Goal: Download file/media

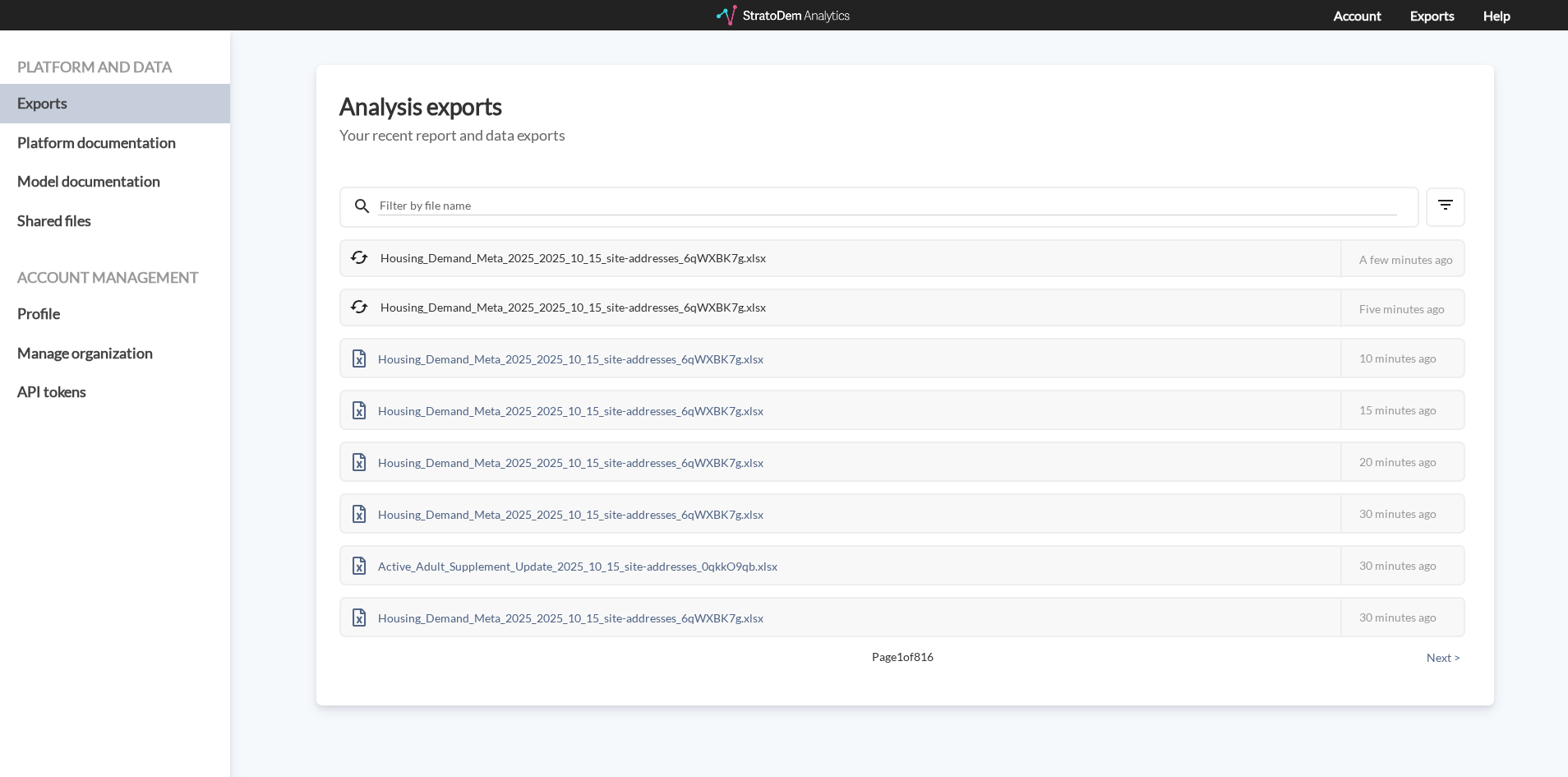
click at [570, 255] on div "Housing_Demand_Meta_2025_2025_10_15_site-addresses_6qWXBK7g.xlsx" at bounding box center [559, 258] width 437 height 35
click at [498, 308] on div "Housing_Demand_Meta_2025_2025_10_15_site-addresses_6qWXBK7g.xlsx" at bounding box center [559, 308] width 437 height 35
click at [607, 316] on div "Housing_Demand_Meta_2025_2025_10_15_site-addresses_6qWXBK7g.xlsx" at bounding box center [559, 308] width 437 height 35
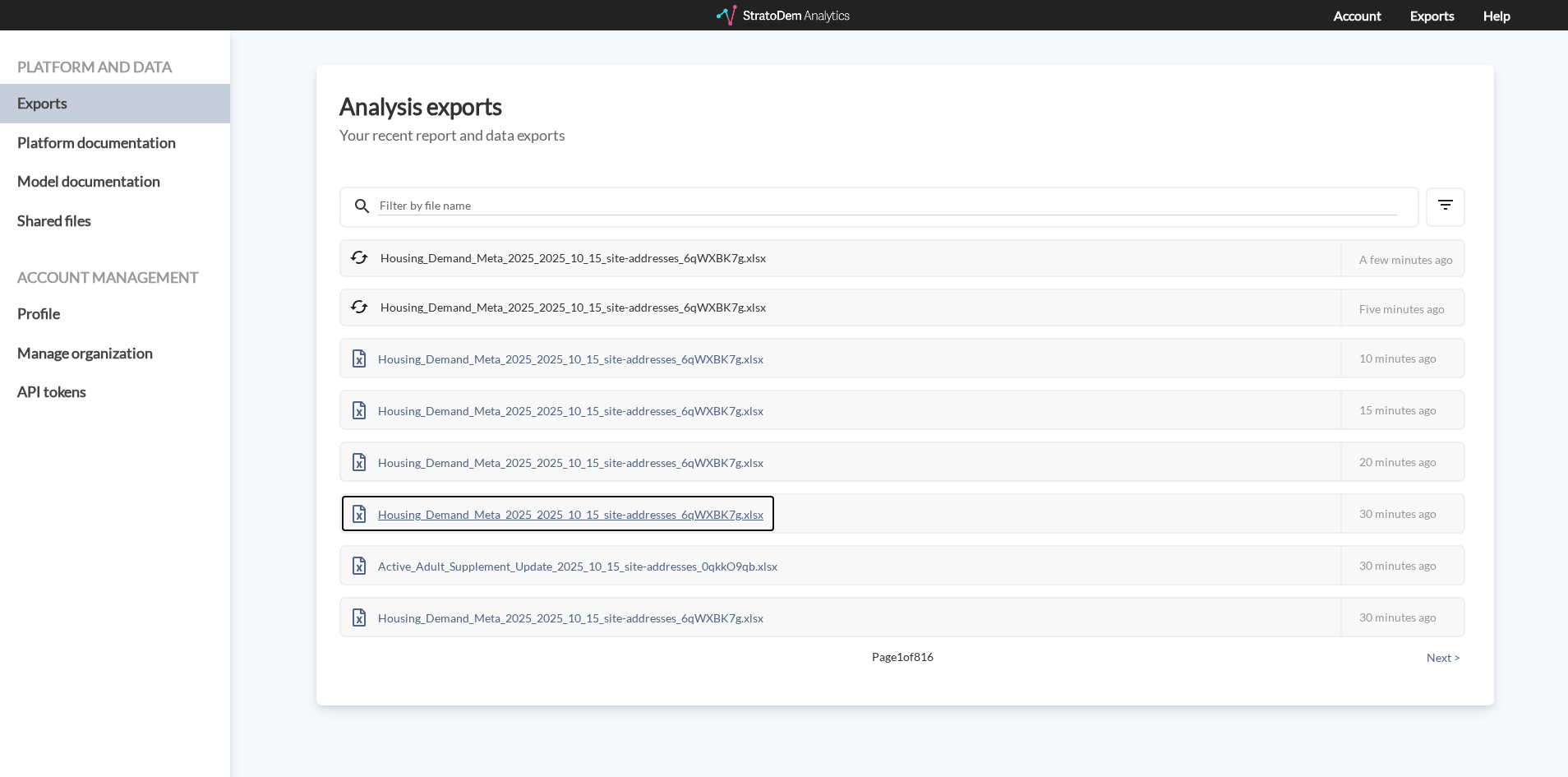
click at [540, 524] on div "Housing_Demand_Meta_2025_2025_10_15_site-addresses_6qWXBK7g.xlsx" at bounding box center [558, 513] width 434 height 37
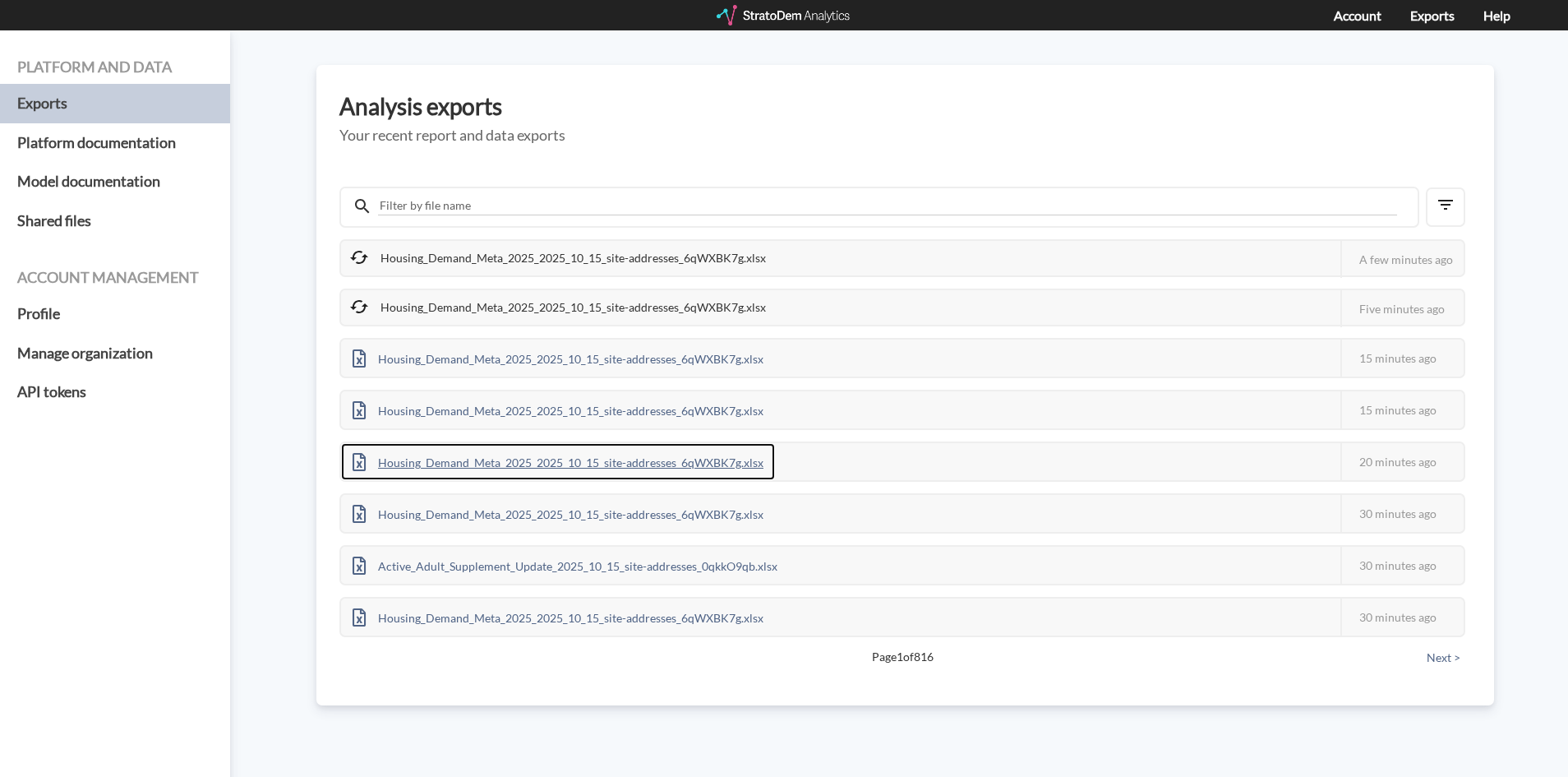
click at [548, 475] on div "Housing_Demand_Meta_2025_2025_10_15_site-addresses_6qWXBK7g.xlsx" at bounding box center [558, 461] width 434 height 37
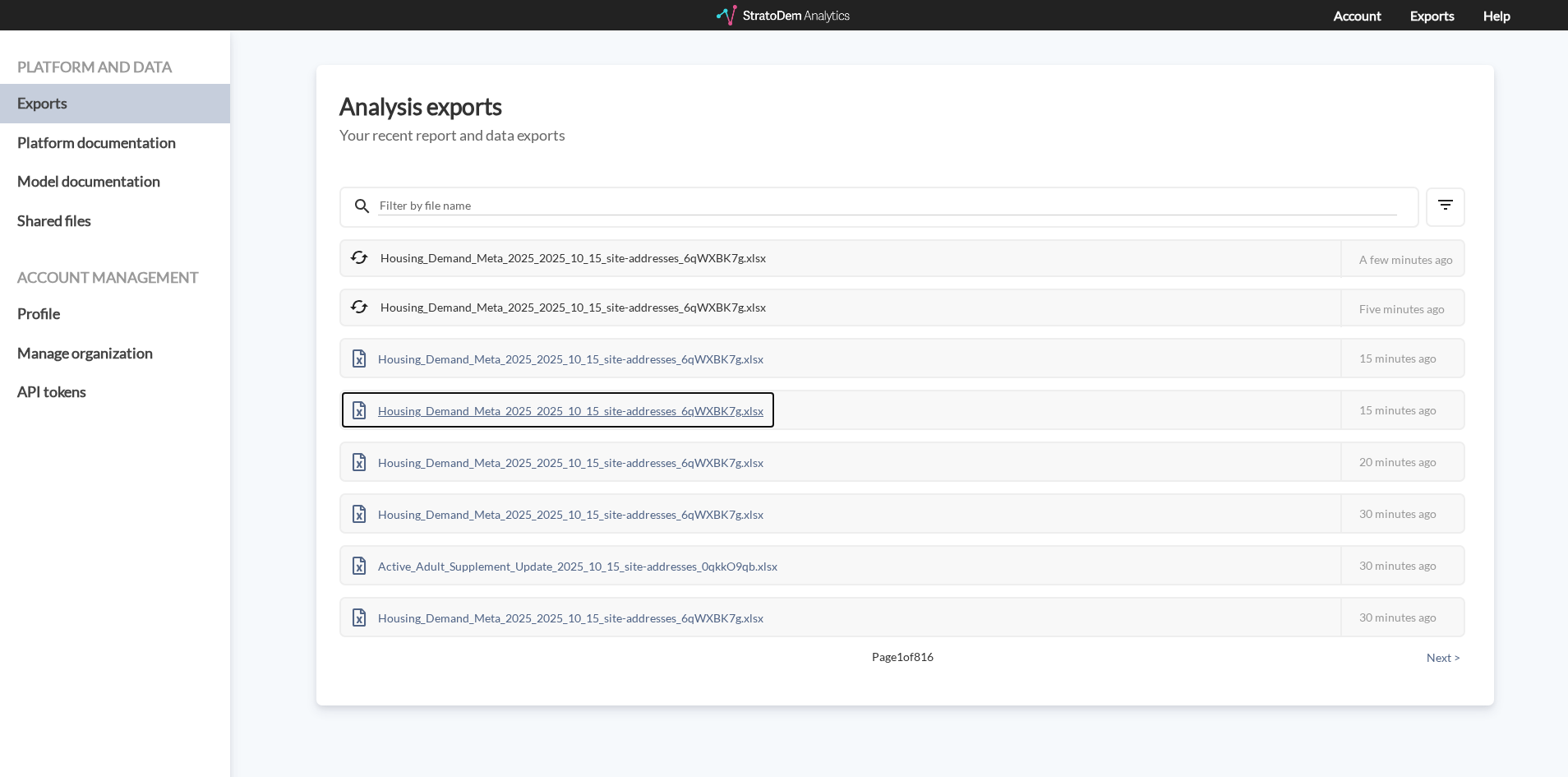
click at [483, 399] on div "Housing_Demand_Meta_2025_2025_10_15_site-addresses_6qWXBK7g.xlsx" at bounding box center [558, 409] width 434 height 37
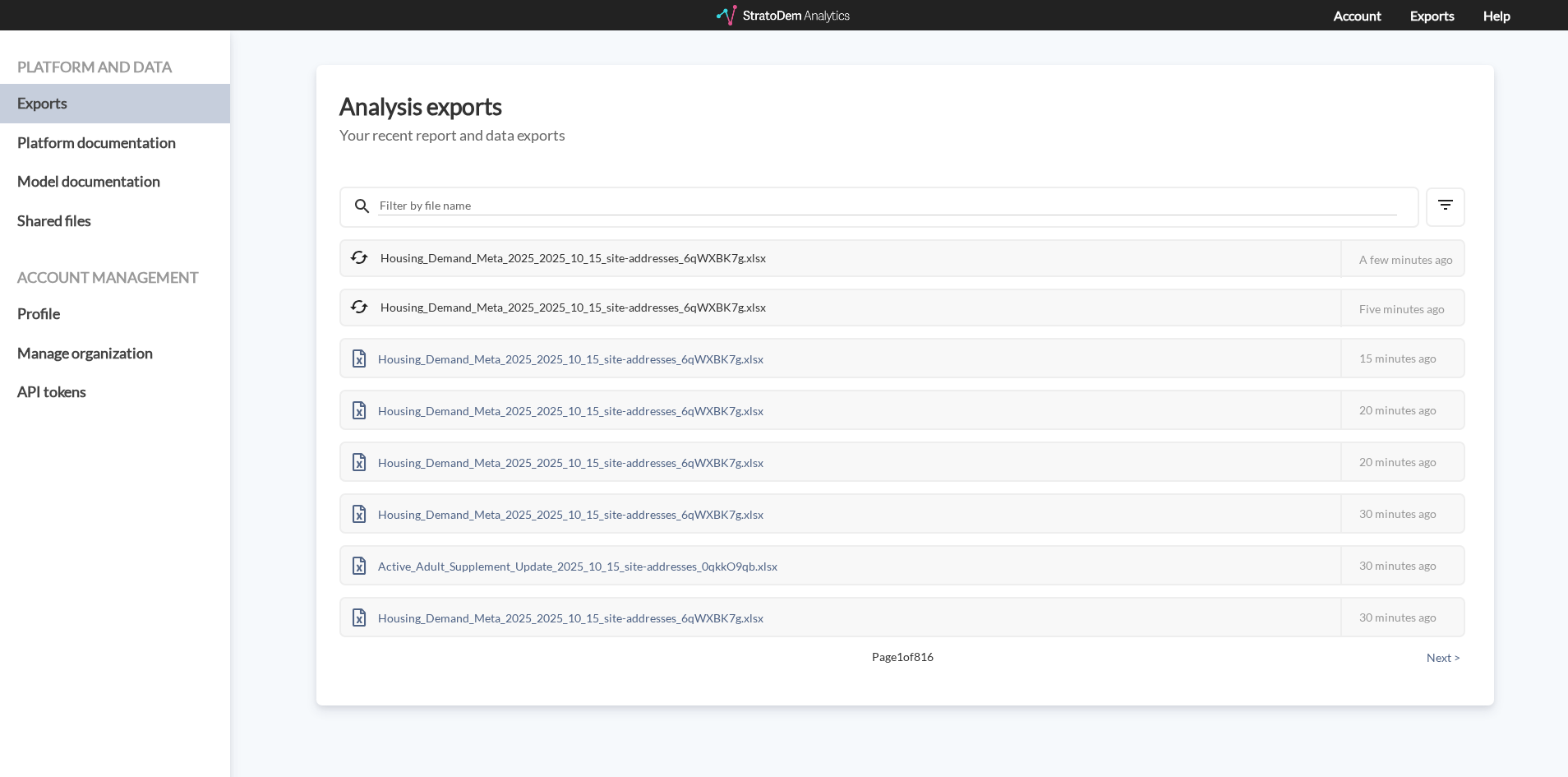
click at [510, 254] on div "Housing_Demand_Meta_2025_2025_10_15_site-addresses_6qWXBK7g.xlsx" at bounding box center [559, 258] width 437 height 35
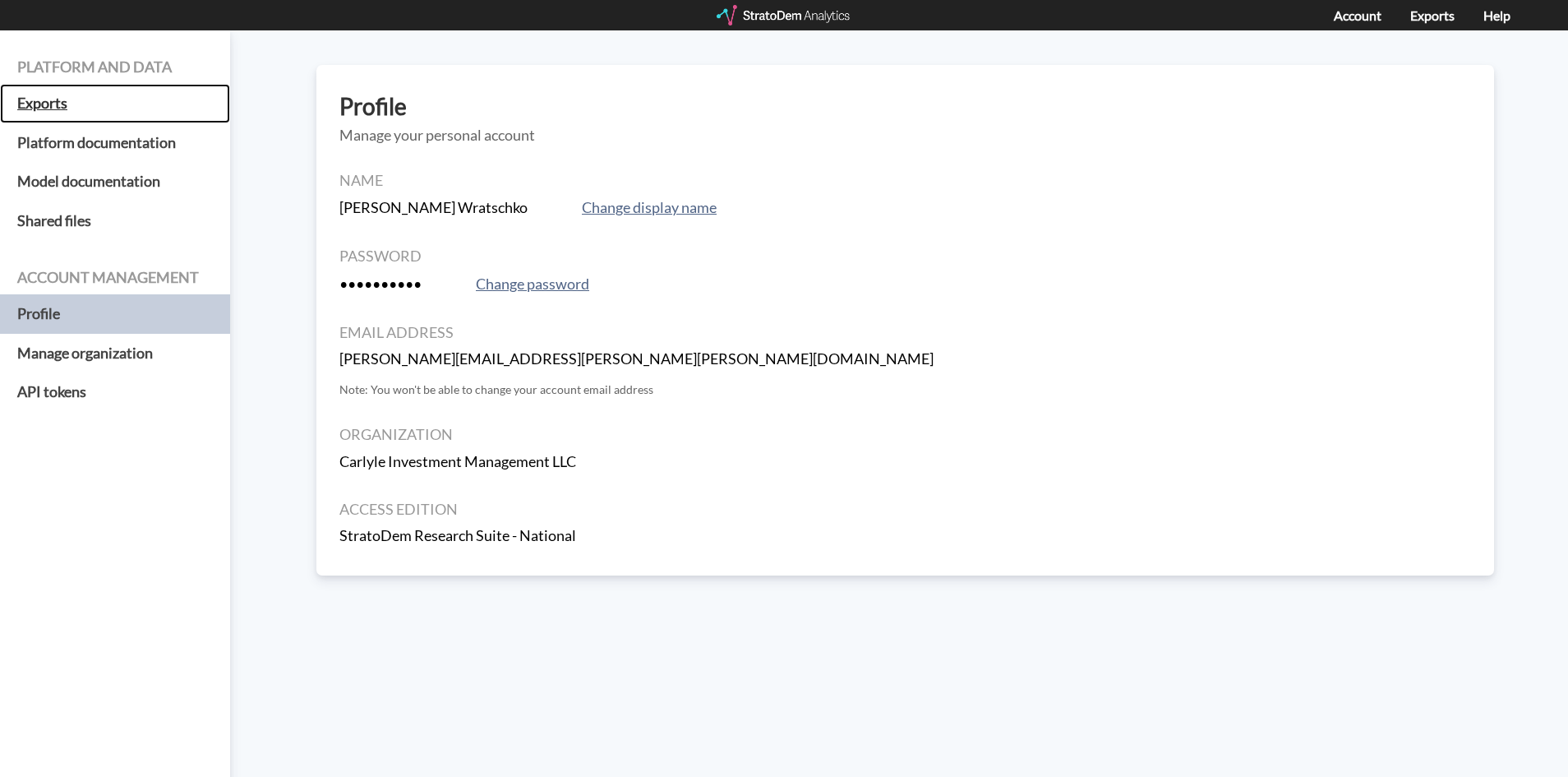
click at [117, 101] on h5 "Exports" at bounding box center [115, 103] width 230 height 39
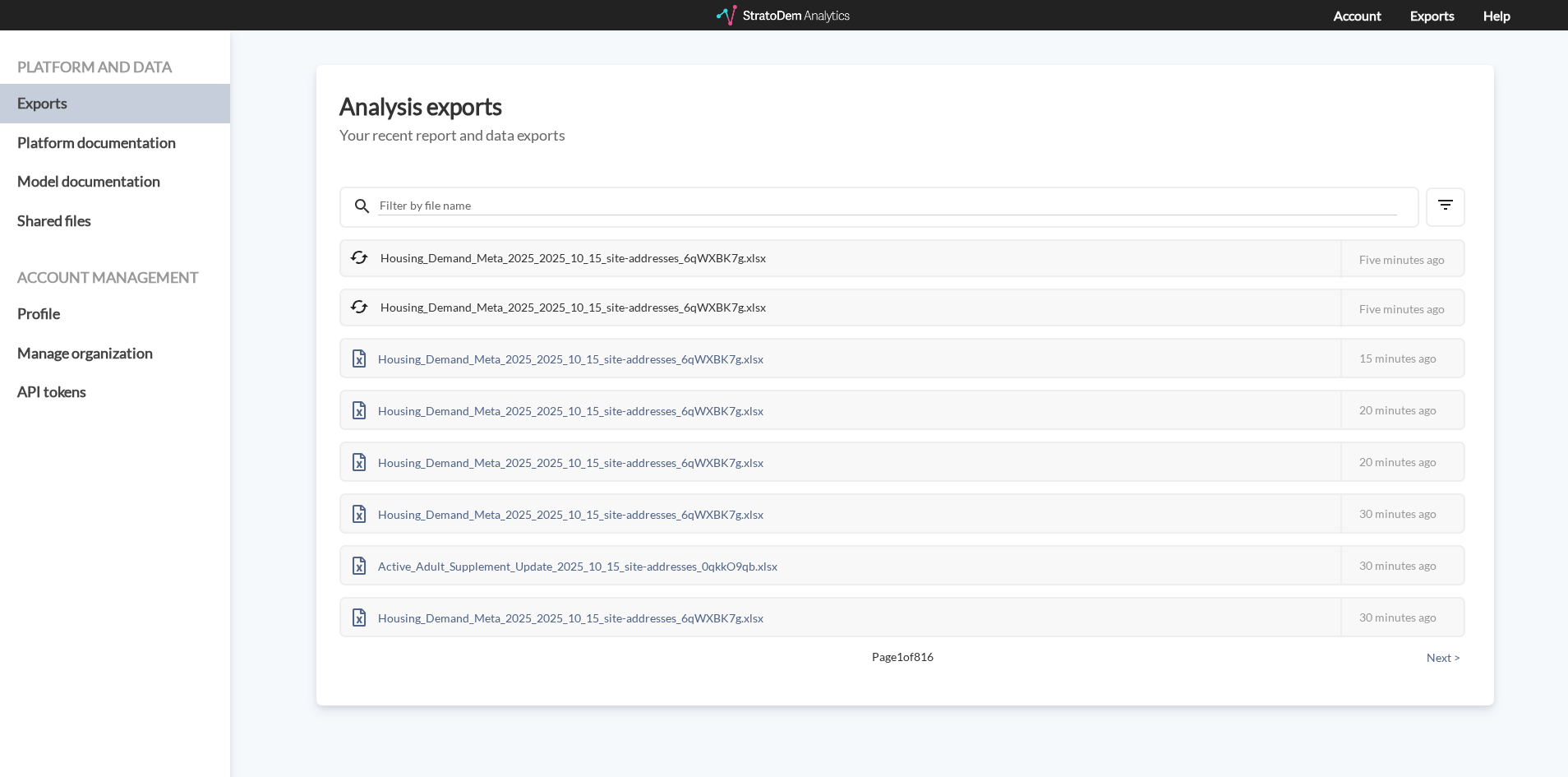
click at [520, 256] on div "Housing_Demand_Meta_2025_2025_10_15_site-addresses_6qWXBK7g.xlsx" at bounding box center [559, 258] width 437 height 35
drag, startPoint x: 438, startPoint y: 307, endPoint x: 427, endPoint y: 337, distance: 32.0
click at [439, 307] on div "Housing_Demand_Meta_2025_2025_10_15_site-addresses_6qWXBK7g.xlsx" at bounding box center [559, 308] width 437 height 35
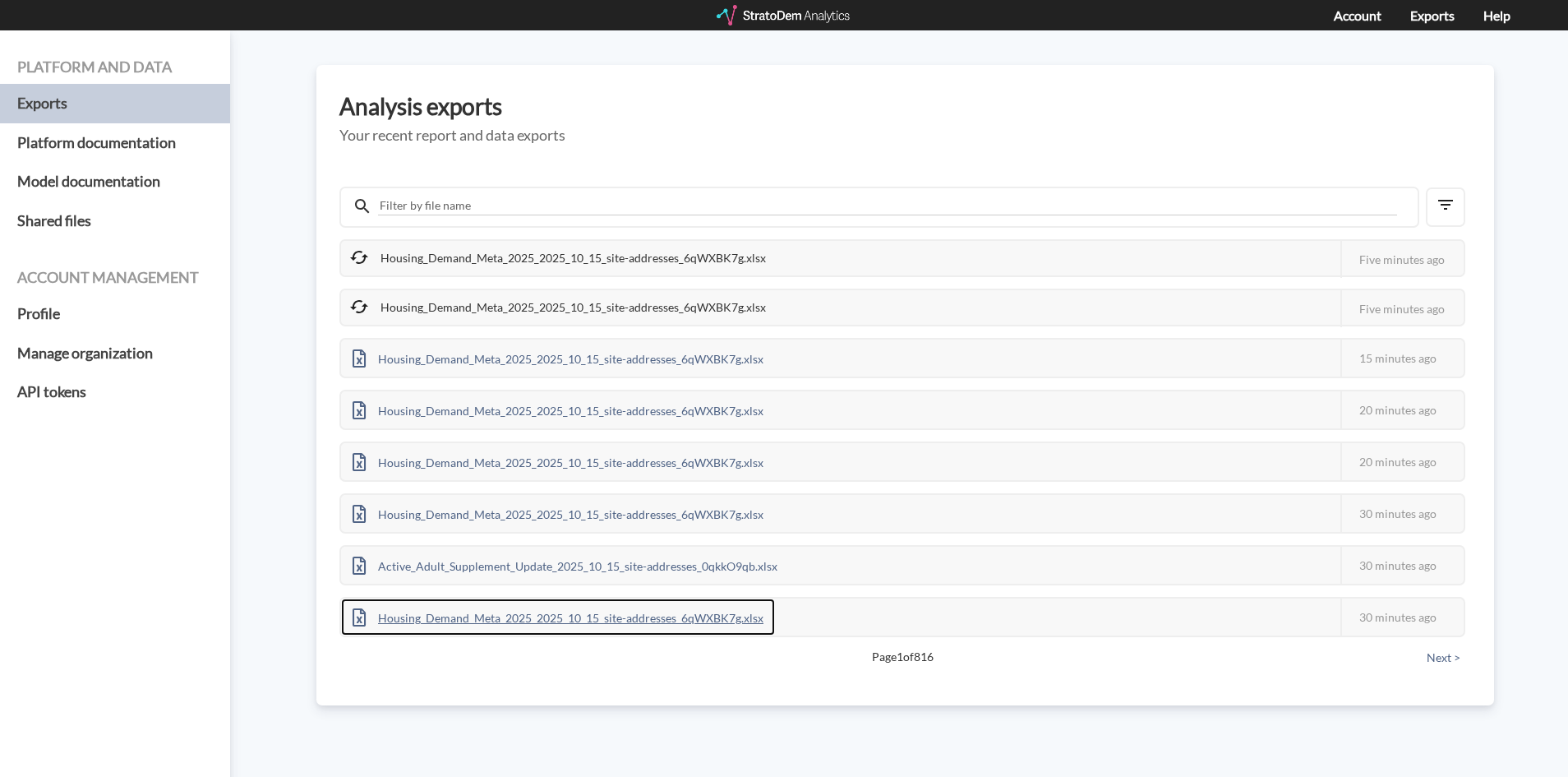
click at [475, 610] on div "Housing_Demand_Meta_2025_2025_10_15_site-addresses_6qWXBK7g.xlsx" at bounding box center [558, 617] width 434 height 37
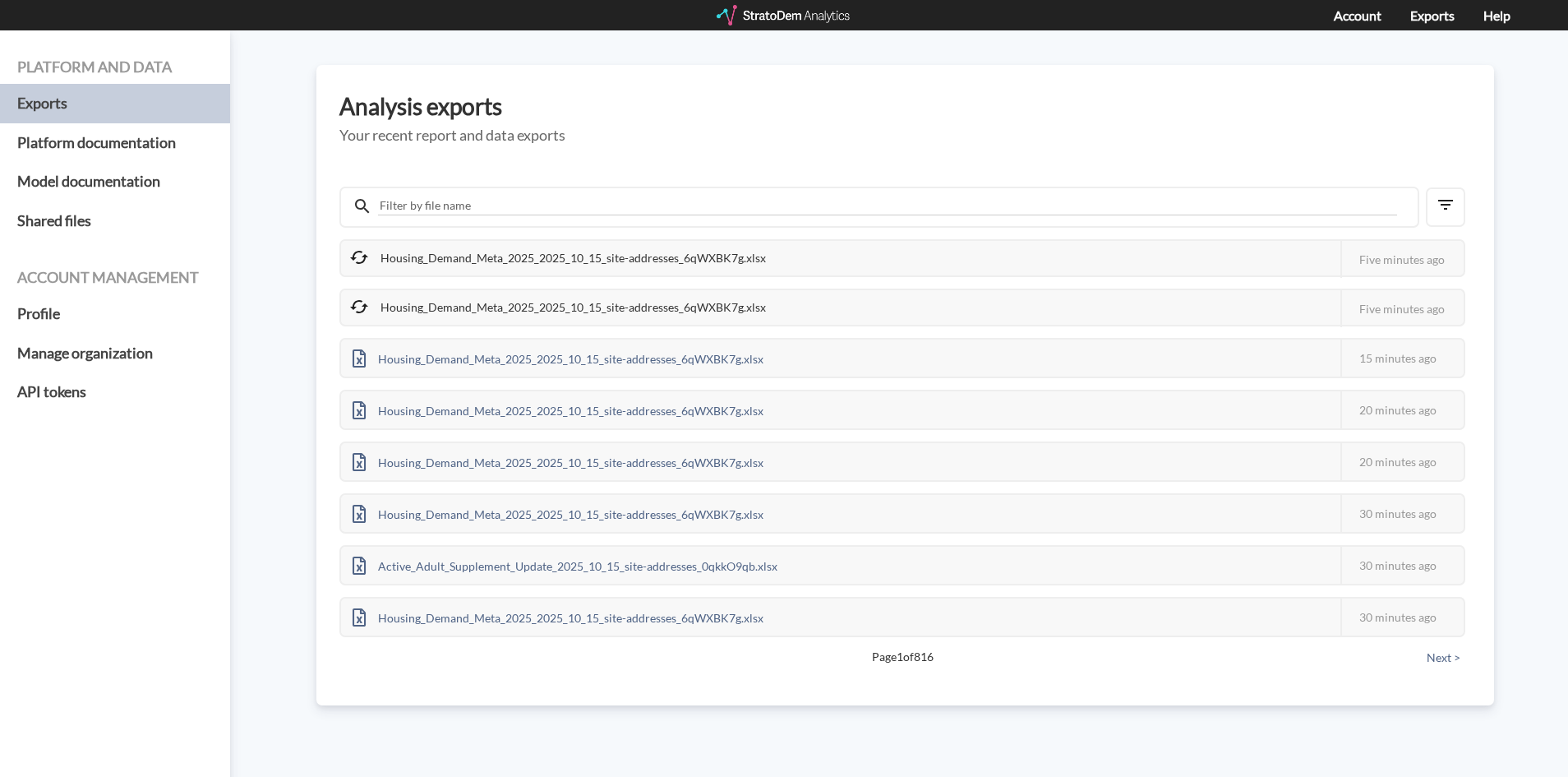
drag, startPoint x: 468, startPoint y: 325, endPoint x: 467, endPoint y: 317, distance: 8.1
click at [468, 325] on div "Housing_Demand_Meta_2025_2025_10_15_site-addresses_6qWXBK7g.xlsx This job faile…" at bounding box center [902, 308] width 1126 height 38
click at [467, 316] on div "Housing_Demand_Meta_2025_2025_10_15_site-addresses_6qWXBK7g.xlsx" at bounding box center [559, 308] width 437 height 35
click at [472, 305] on div "Housing_Demand_Meta_2025_2025_10_15_site-addresses_6qWXBK7g.xlsx" at bounding box center [559, 308] width 437 height 35
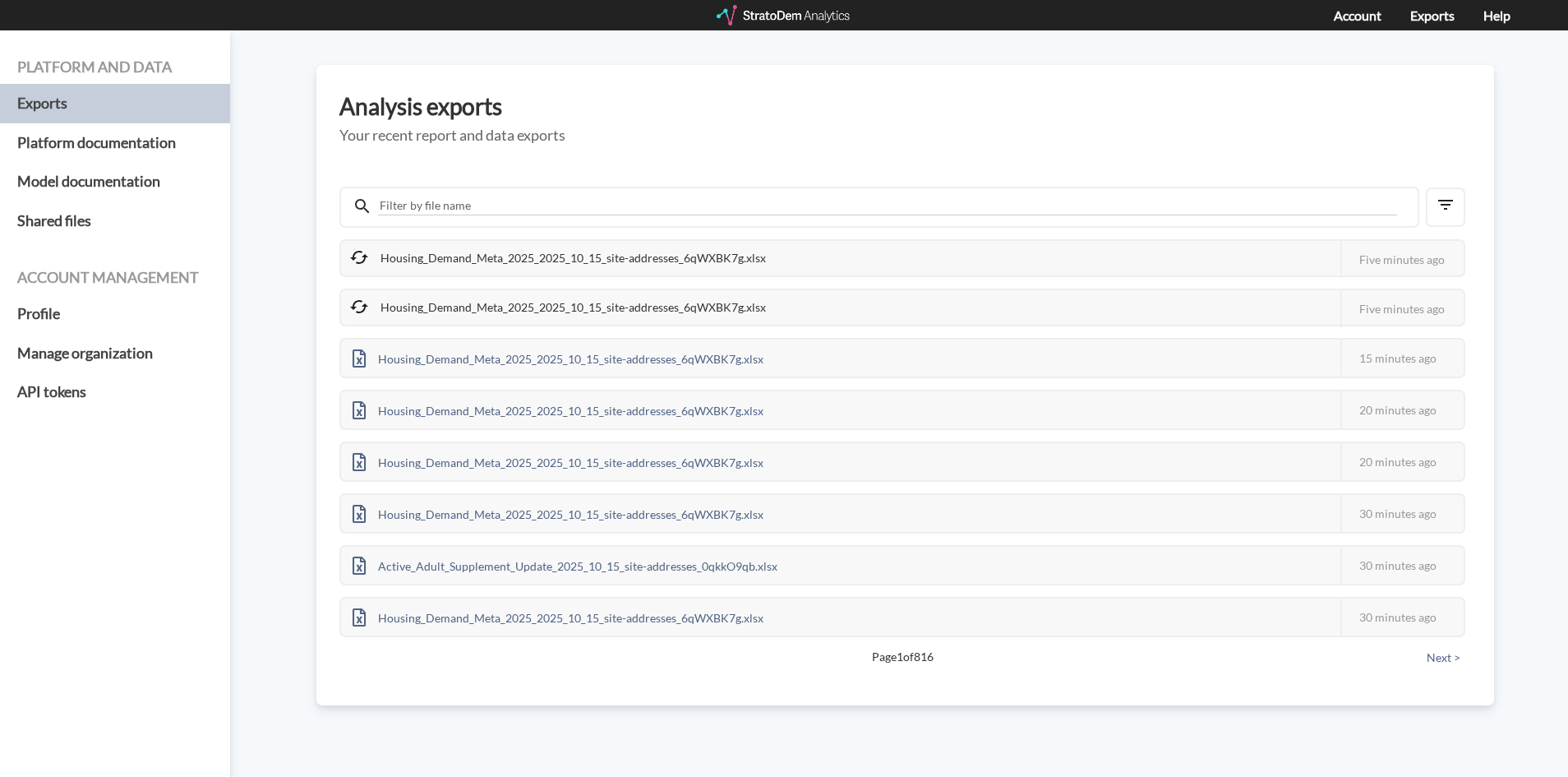
click at [519, 244] on div "Housing_Demand_Meta_2025_2025_10_15_site-addresses_6qWXBK7g.xlsx" at bounding box center [559, 258] width 437 height 35
click at [909, 649] on span "Page 1 of 816" at bounding box center [901, 657] width 1010 height 16
click at [593, 251] on div "Housing_Demand_Meta_2025_2025_10_15_site-addresses_6qWXBK7g.xlsx" at bounding box center [559, 258] width 437 height 35
click at [543, 314] on div "Housing_Demand_Meta_2025_2025_10_15_site-addresses_6qWXBK7g.xlsx" at bounding box center [559, 308] width 437 height 35
click at [464, 203] on input "text" at bounding box center [888, 206] width 1019 height 19
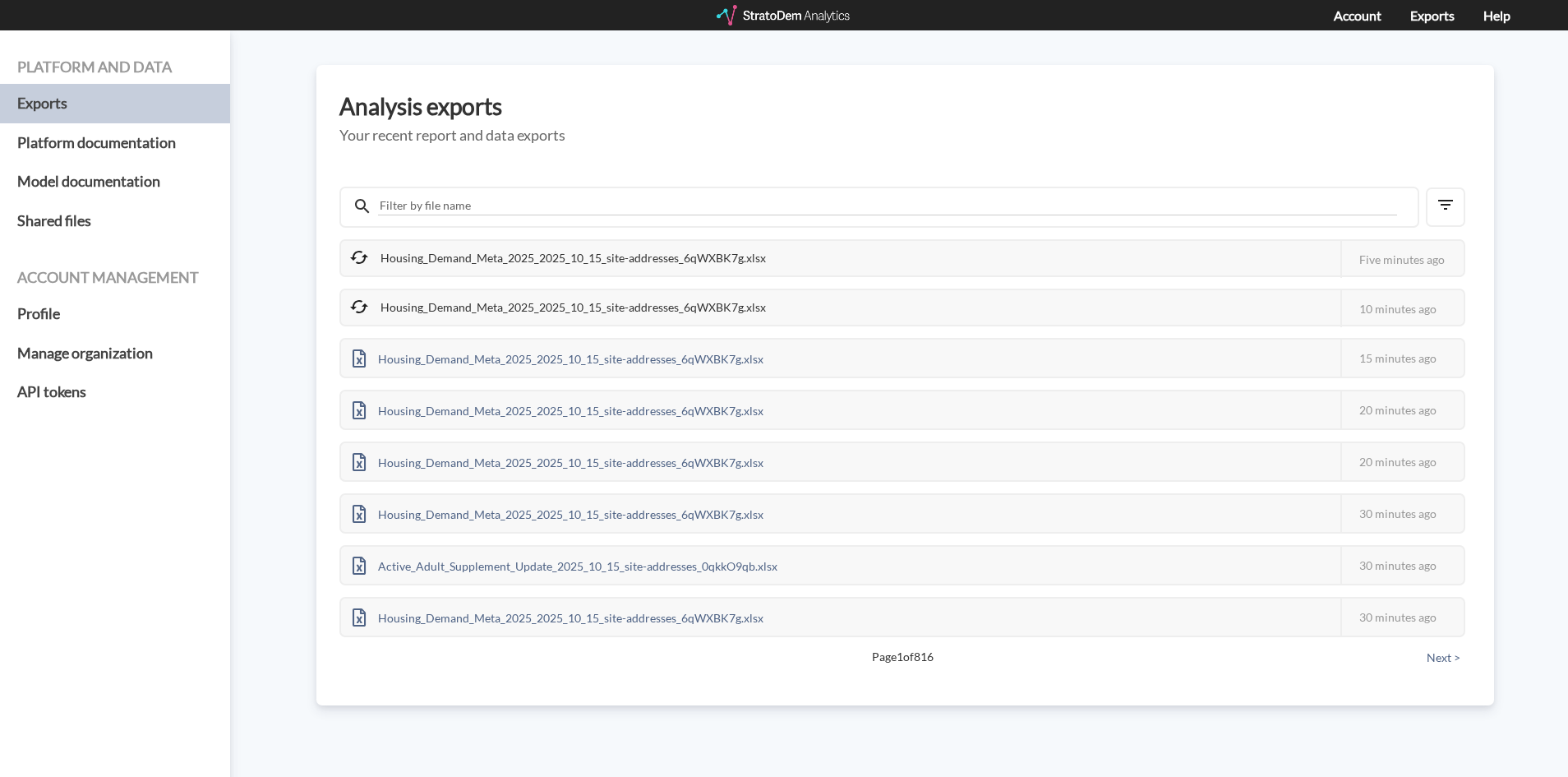
click at [391, 252] on div "Housing_Demand_Meta_2025_2025_10_15_site-addresses_6qWXBK7g.xlsx" at bounding box center [559, 258] width 437 height 35
click at [420, 306] on div "Housing_Demand_Meta_2025_2025_10_15_site-addresses_6qWXBK7g.xlsx" at bounding box center [559, 308] width 437 height 35
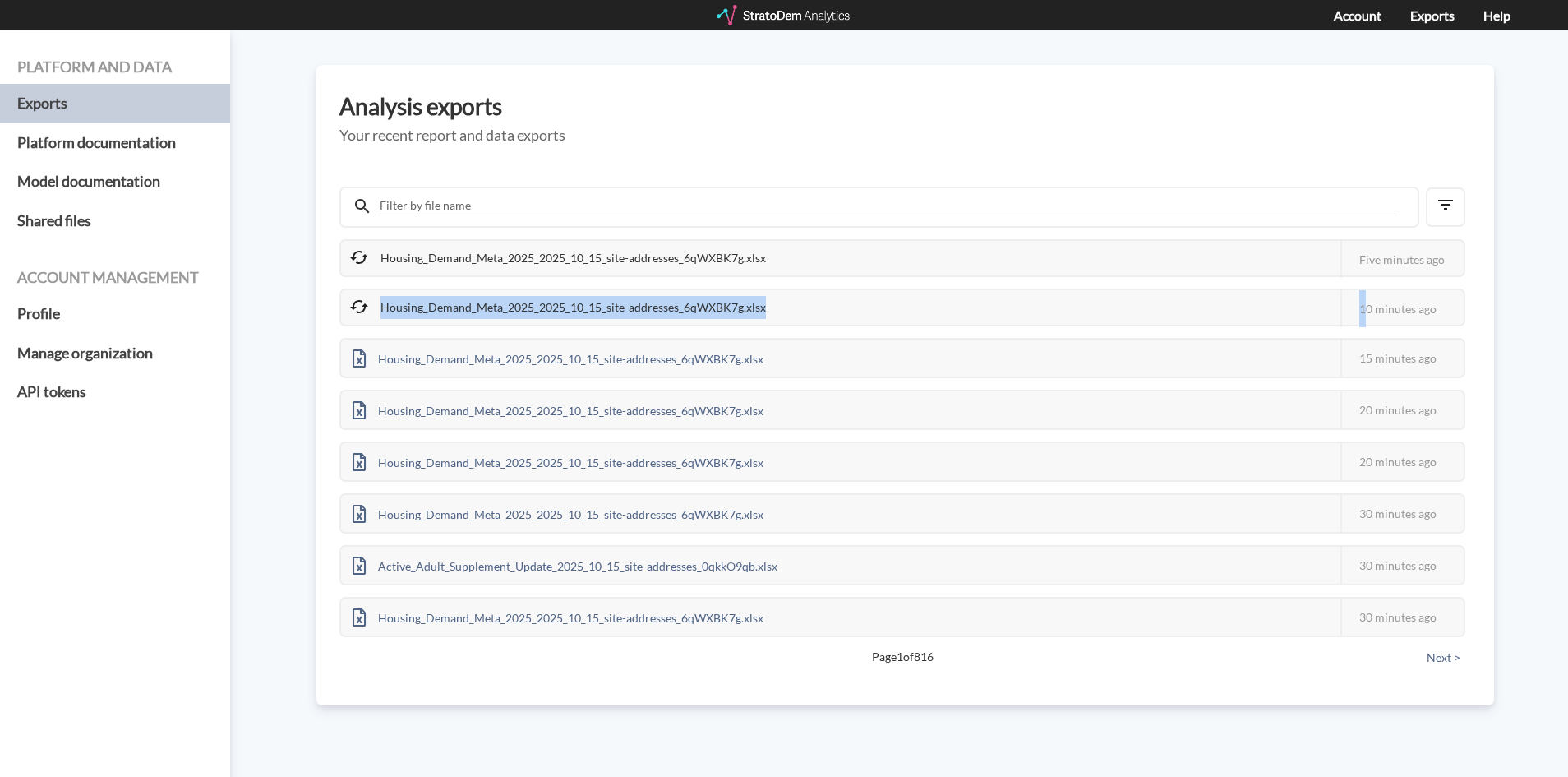
click at [420, 306] on div "Housing_Demand_Meta_2025_2025_10_15_site-addresses_6qWXBK7g.xlsx" at bounding box center [559, 308] width 437 height 35
click at [634, 277] on div "Housing_Demand_Meta_2025_2025_10_15_site-addresses_6qWXBK7g.xlsx This job faile…" at bounding box center [902, 258] width 1126 height 38
click at [540, 259] on div "Housing_Demand_Meta_2025_2025_10_15_site-addresses_6qWXBK7g.xlsx" at bounding box center [559, 258] width 437 height 35
